Goal: Task Accomplishment & Management: Manage account settings

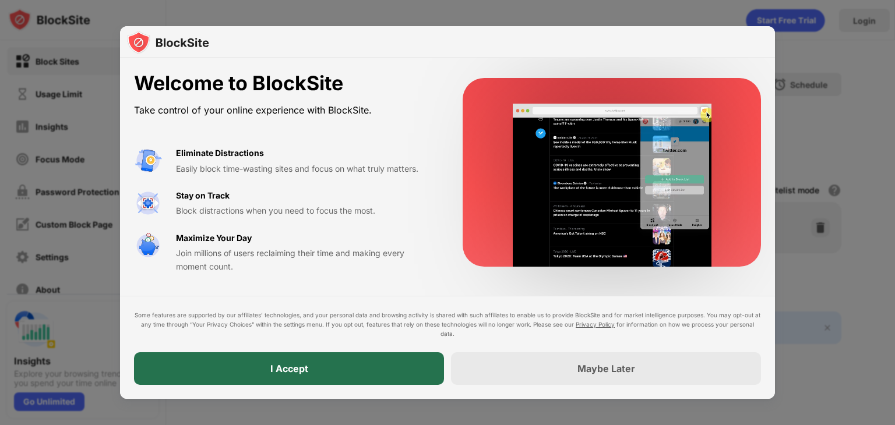
click at [300, 368] on div "I Accept" at bounding box center [289, 369] width 38 height 12
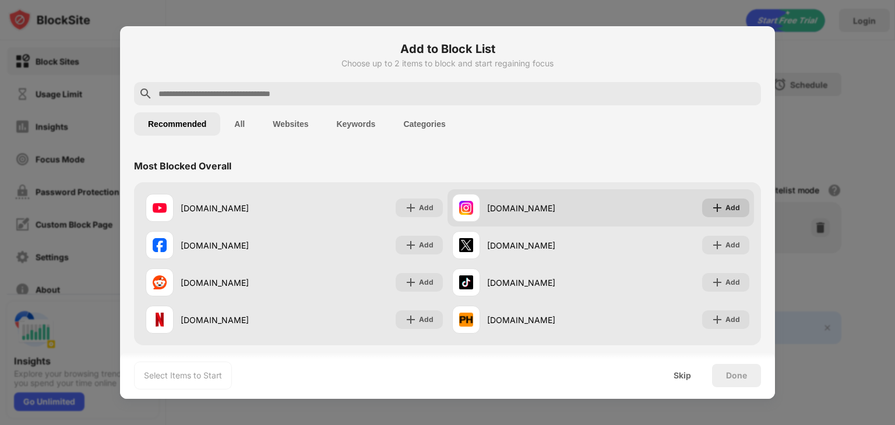
click at [725, 211] on div "Add" at bounding box center [732, 208] width 15 height 12
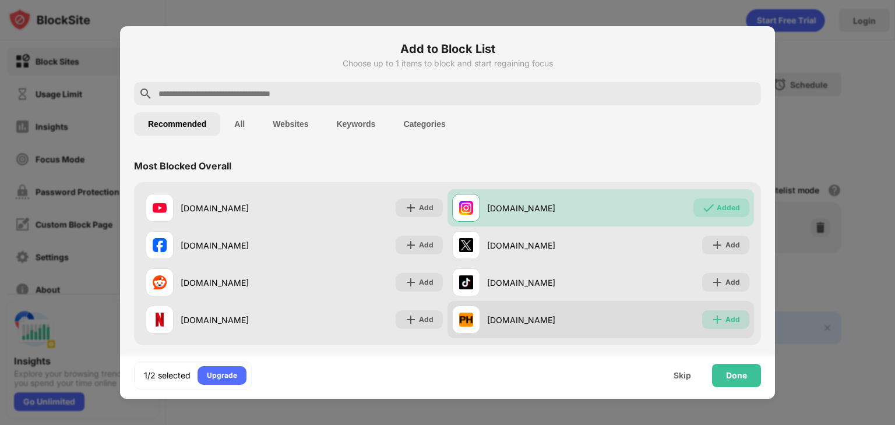
click at [712, 320] on img at bounding box center [717, 320] width 12 height 12
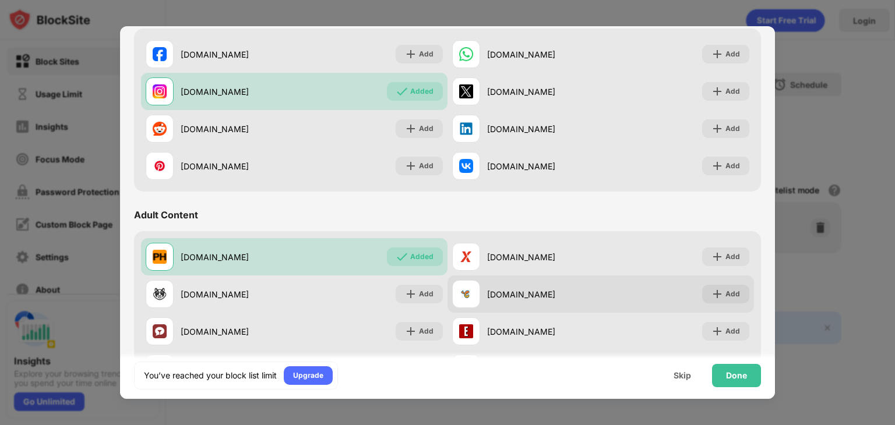
scroll to position [364, 0]
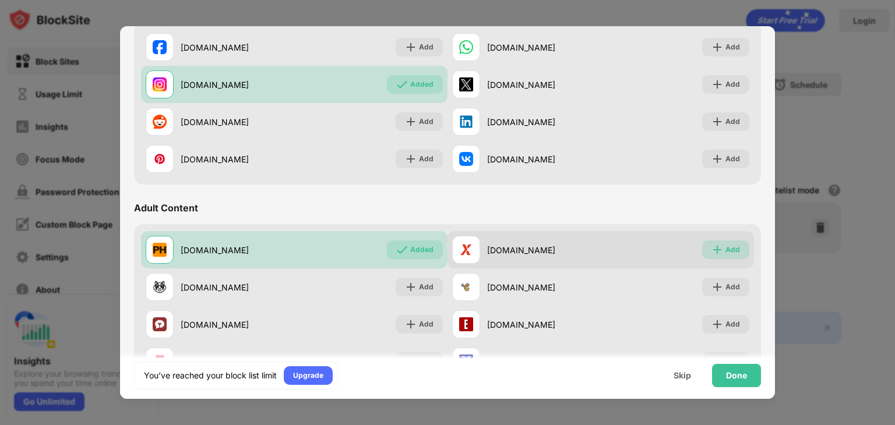
click at [725, 251] on div "Add" at bounding box center [732, 250] width 15 height 12
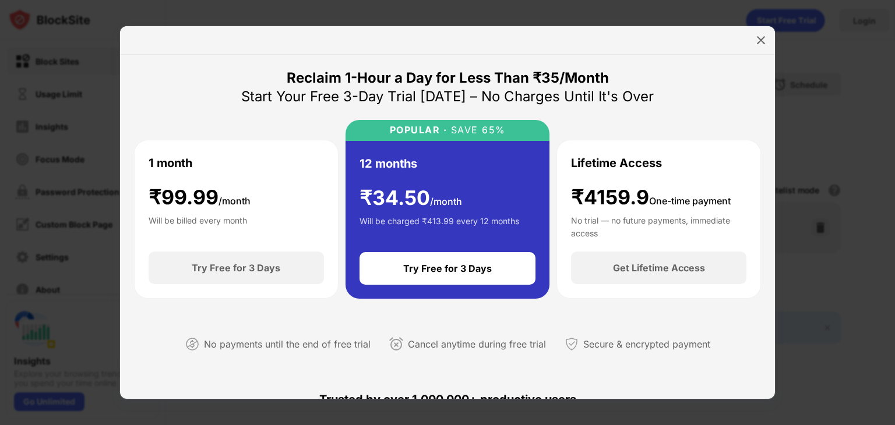
click at [750, 37] on div at bounding box center [447, 40] width 655 height 29
click at [767, 41] on div at bounding box center [761, 40] width 19 height 19
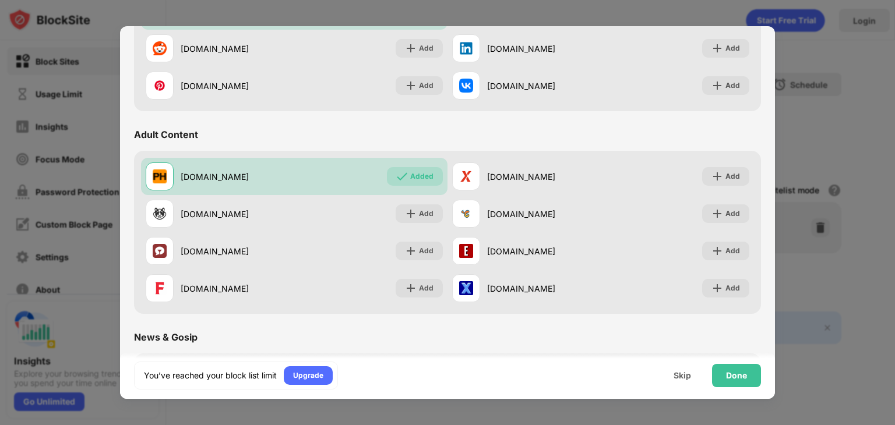
scroll to position [452, 0]
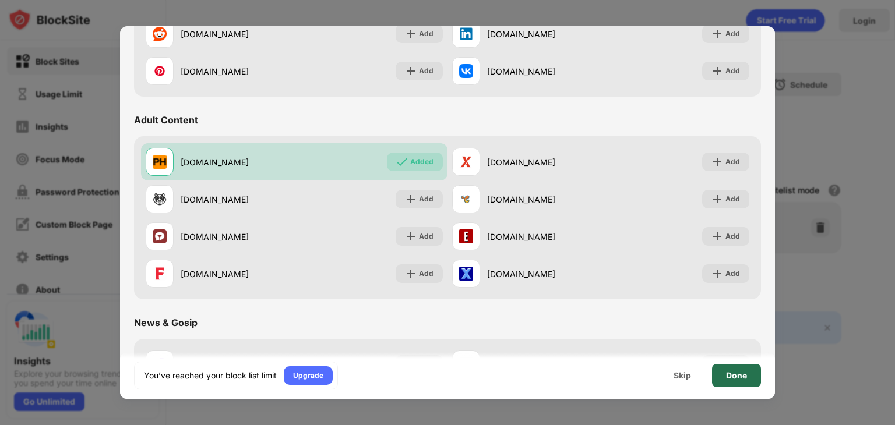
click at [722, 376] on div "Done" at bounding box center [736, 375] width 49 height 23
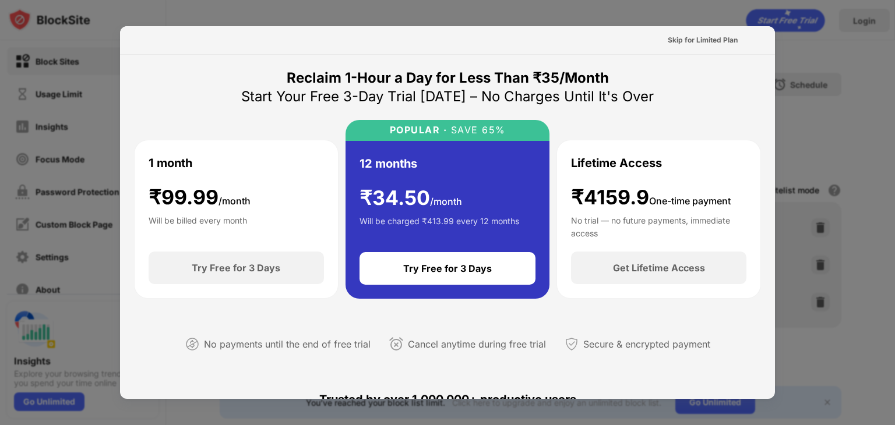
click at [91, 70] on div at bounding box center [447, 212] width 895 height 425
click at [797, 57] on div at bounding box center [447, 212] width 895 height 425
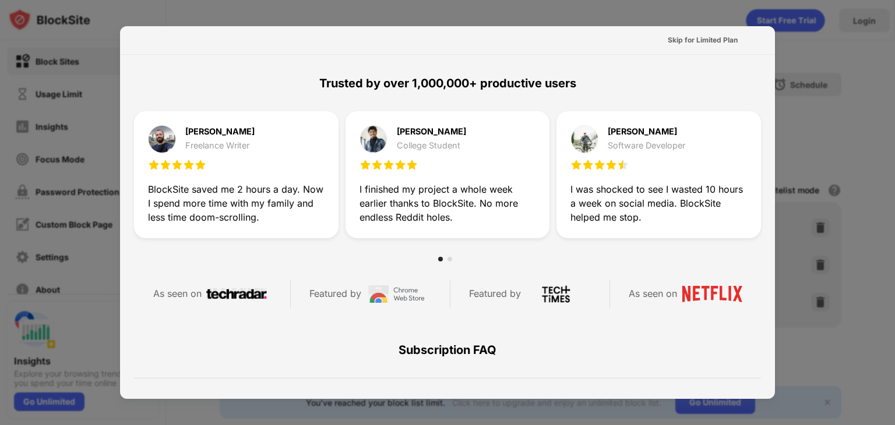
scroll to position [319, 0]
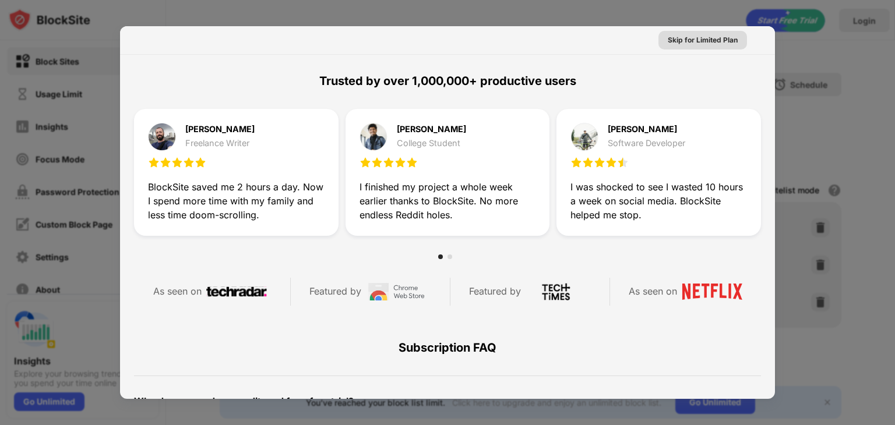
click at [705, 37] on div "Skip for Limited Plan" at bounding box center [703, 40] width 70 height 12
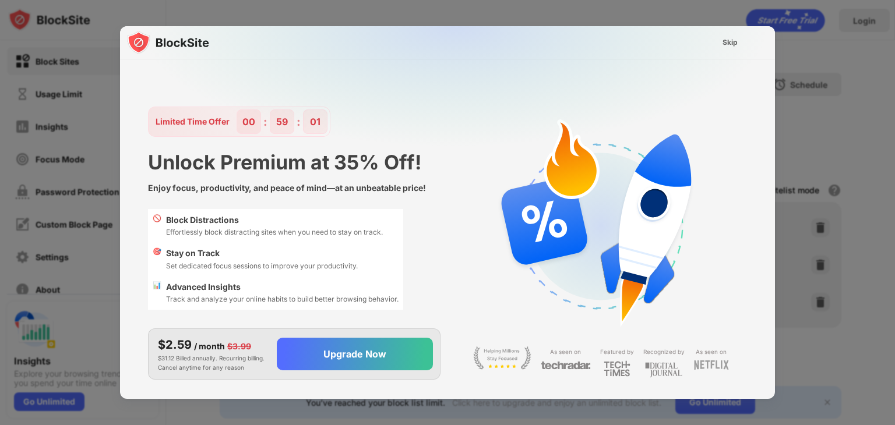
scroll to position [10, 0]
click at [722, 44] on div "Skip" at bounding box center [729, 43] width 15 height 12
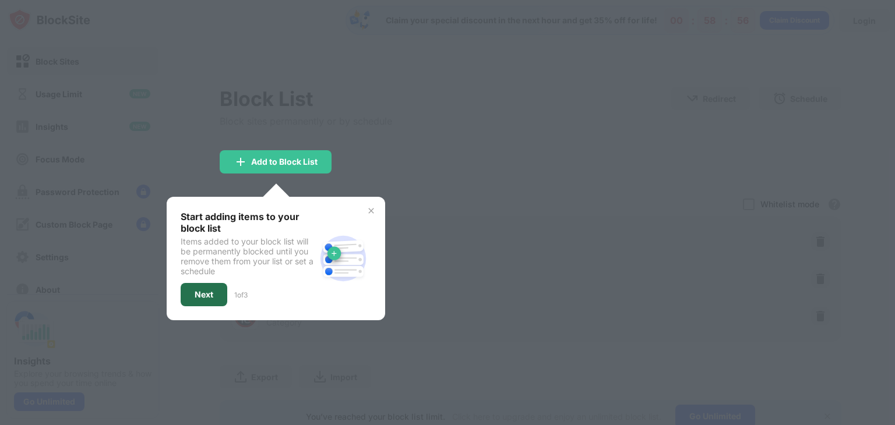
click at [199, 294] on div "Next" at bounding box center [204, 294] width 19 height 9
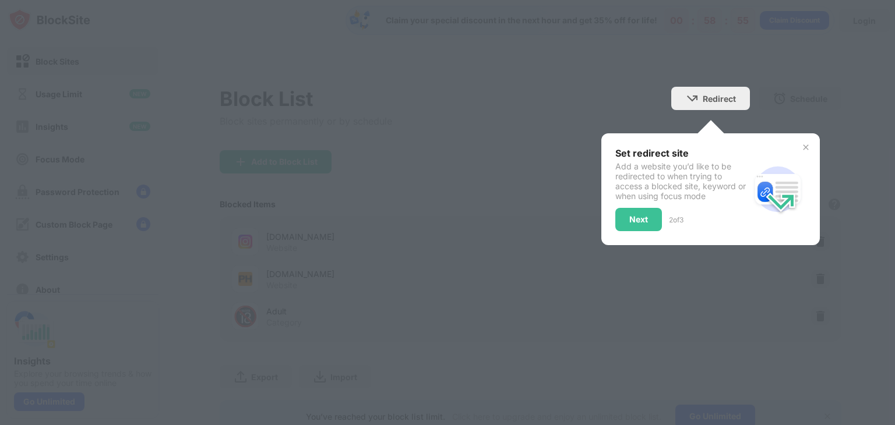
click at [622, 201] on div "Set redirect site Add a website you’d like to be redirected to when trying to a…" at bounding box center [682, 189] width 135 height 84
click at [623, 205] on div "Set redirect site Add a website you’d like to be redirected to when trying to a…" at bounding box center [682, 189] width 135 height 84
click at [615, 211] on div "Next" at bounding box center [638, 219] width 47 height 23
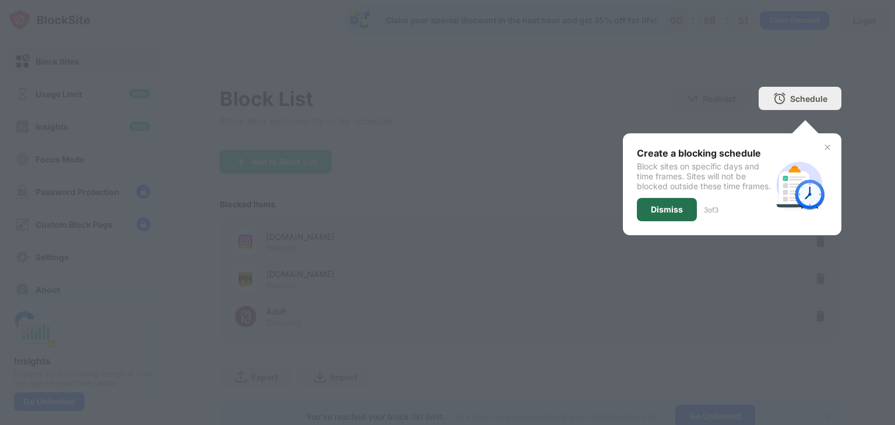
click at [653, 214] on div "Dismiss" at bounding box center [667, 209] width 32 height 9
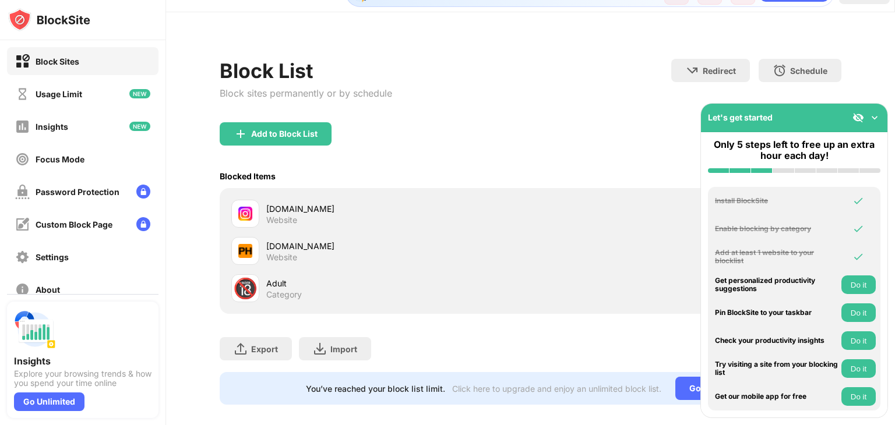
scroll to position [48, 0]
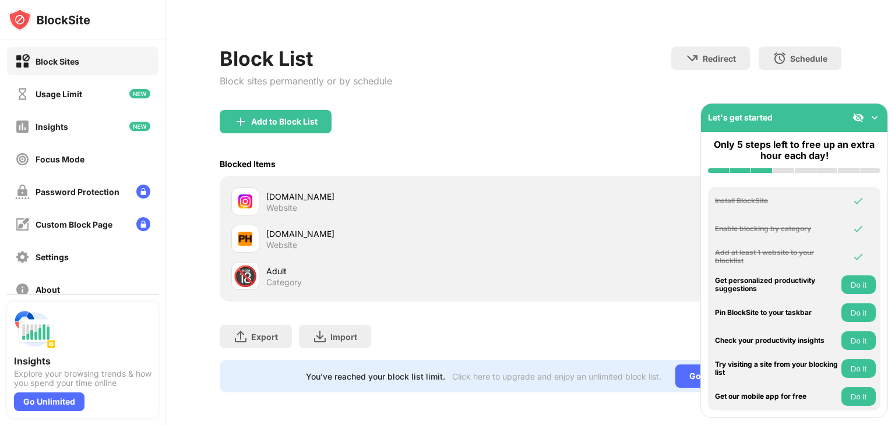
click at [454, 327] on div "Export Export Files (for websites items only) Import Import Files (for websites…" at bounding box center [531, 331] width 622 height 58
click at [870, 115] on img at bounding box center [875, 118] width 12 height 12
